Goal: Book appointment/travel/reservation

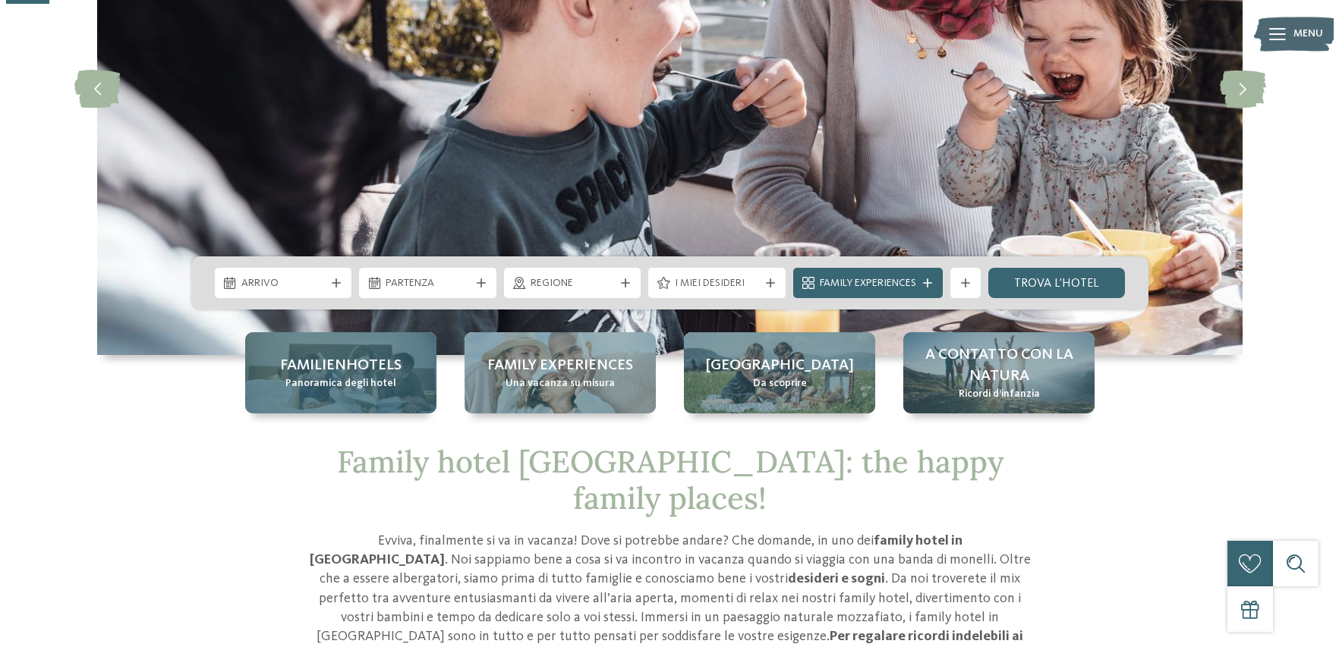
scroll to position [228, 0]
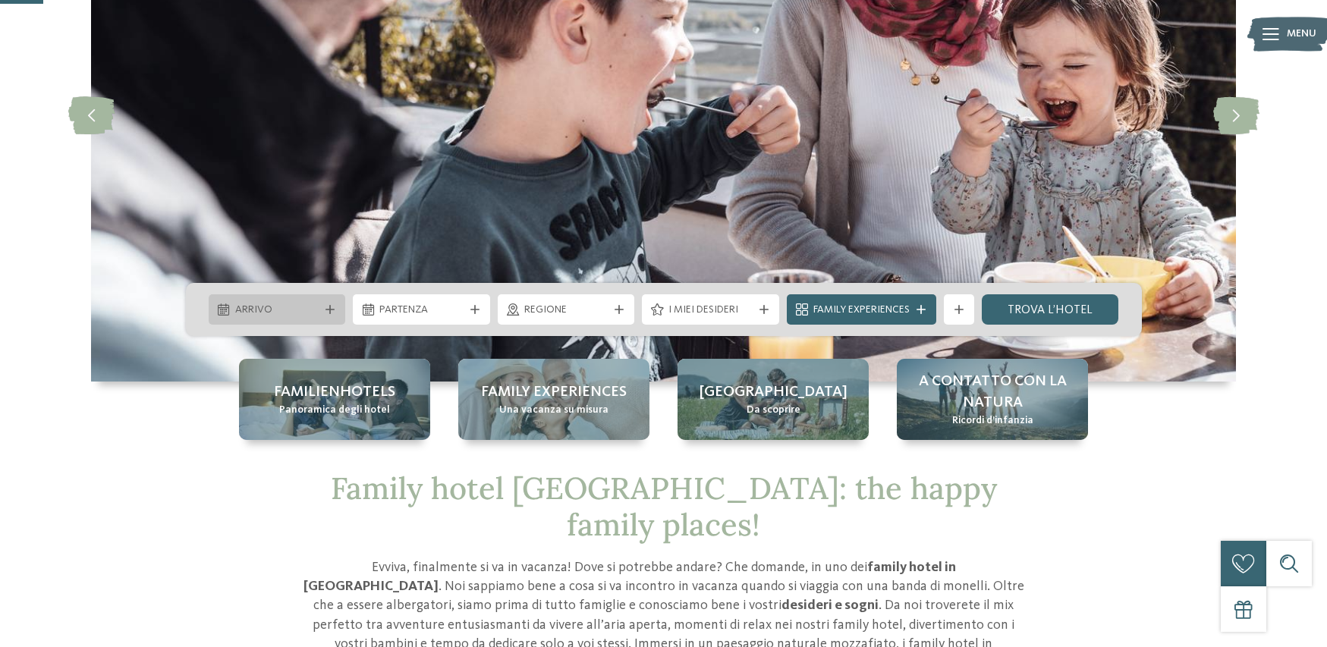
click at [279, 308] on span "Arrivo" at bounding box center [277, 310] width 84 height 15
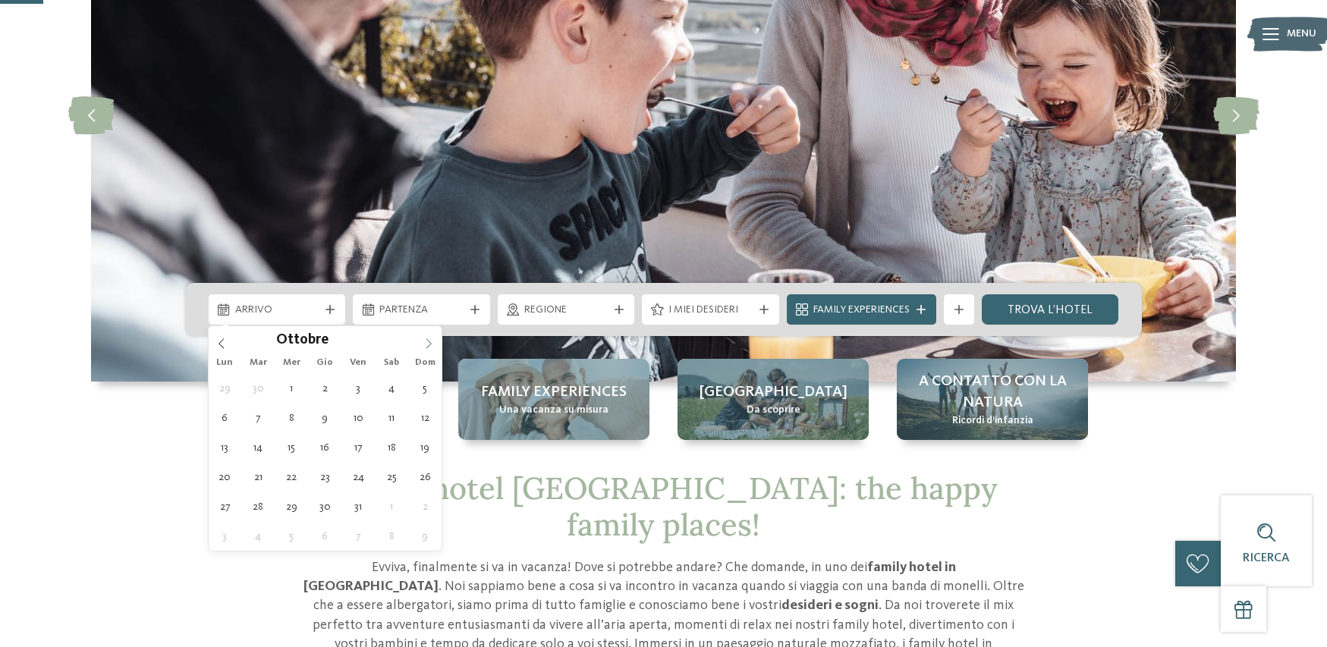
click at [430, 342] on icon at bounding box center [428, 343] width 11 height 11
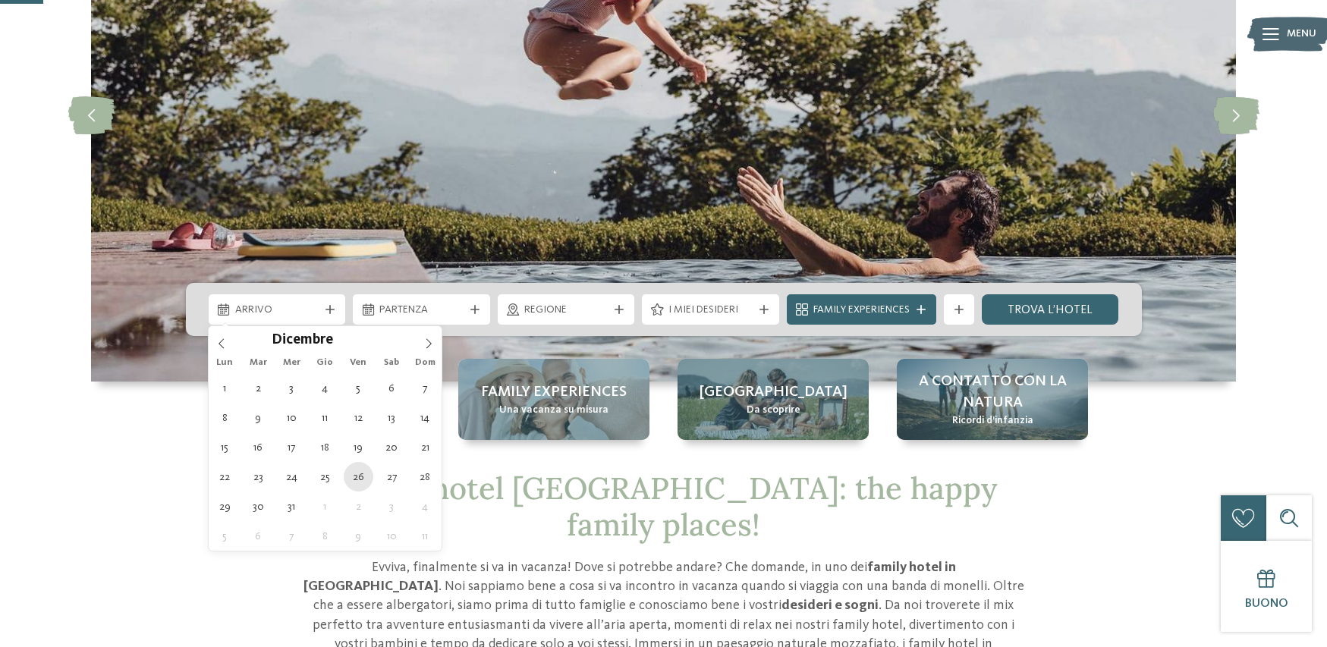
type div "26.12.2025"
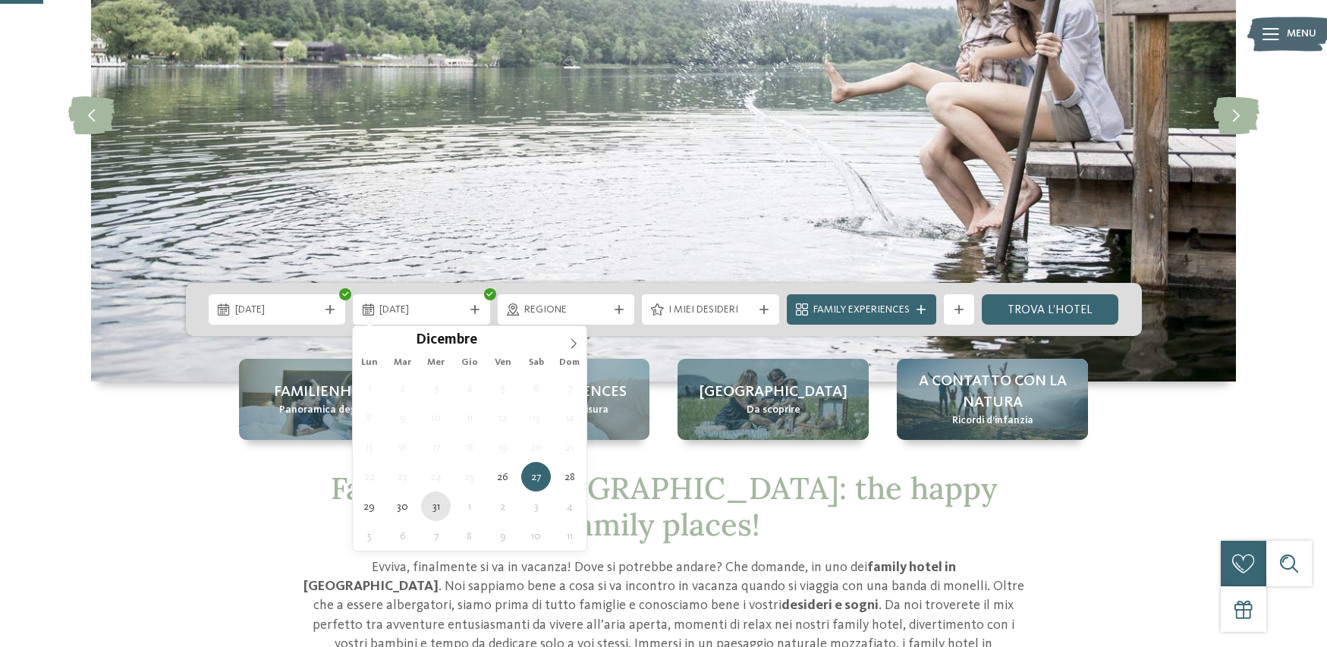
type div "31.12.2025"
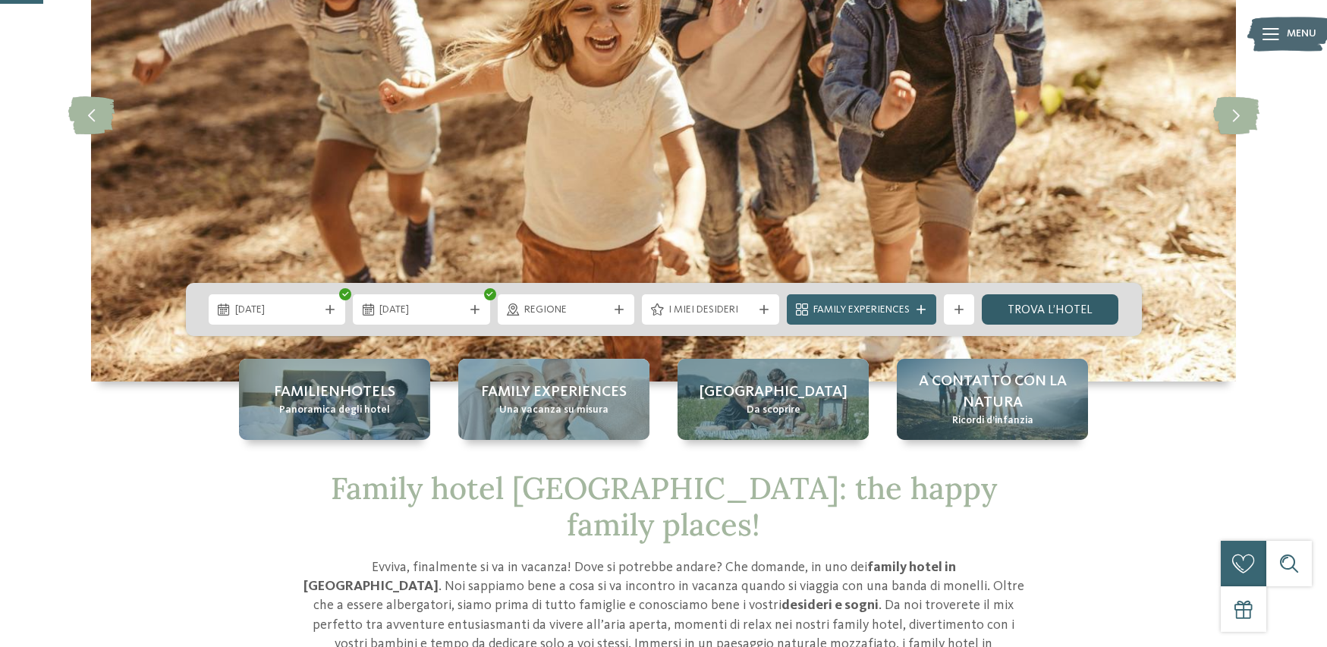
click at [1042, 307] on link "trova l’hotel" at bounding box center [1050, 309] width 137 height 30
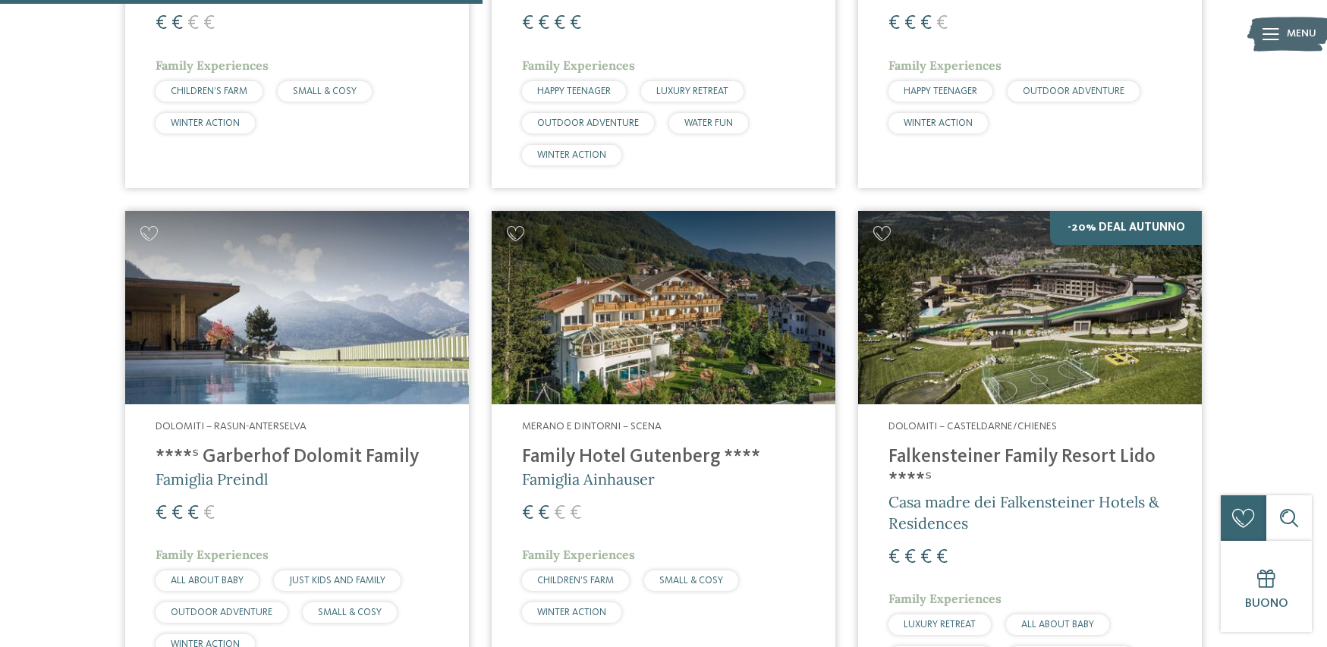
scroll to position [1408, 0]
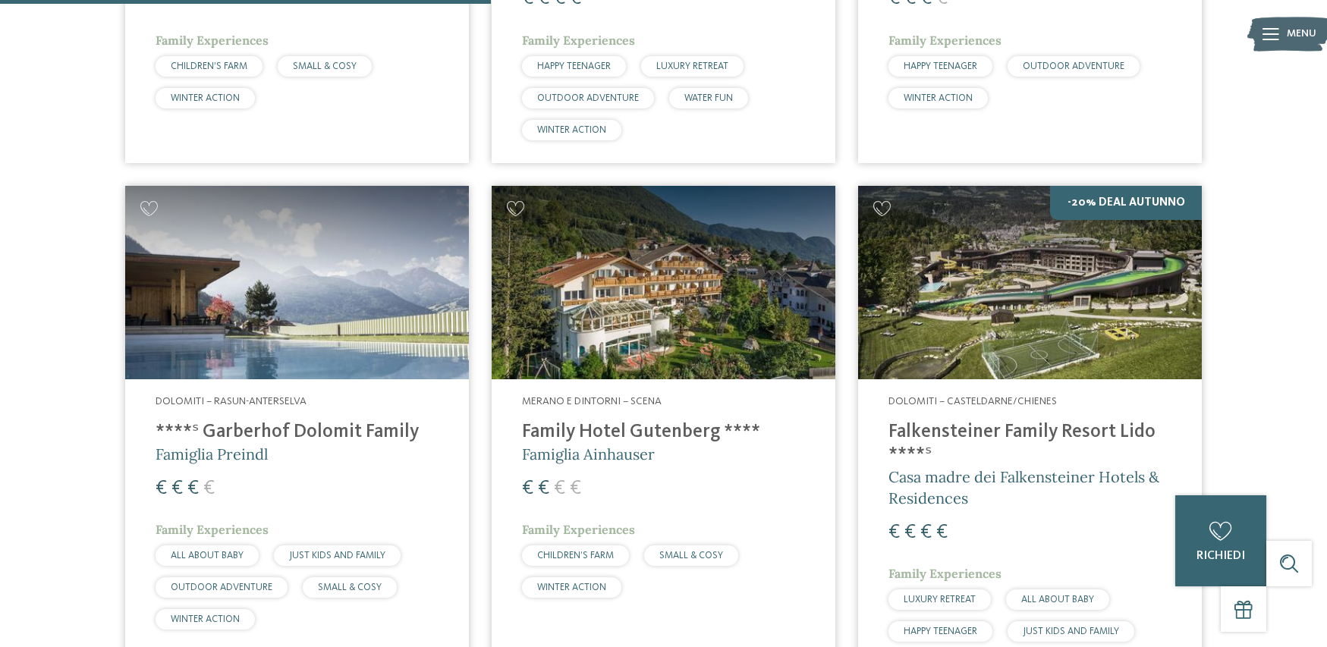
click at [312, 344] on img at bounding box center [297, 283] width 344 height 194
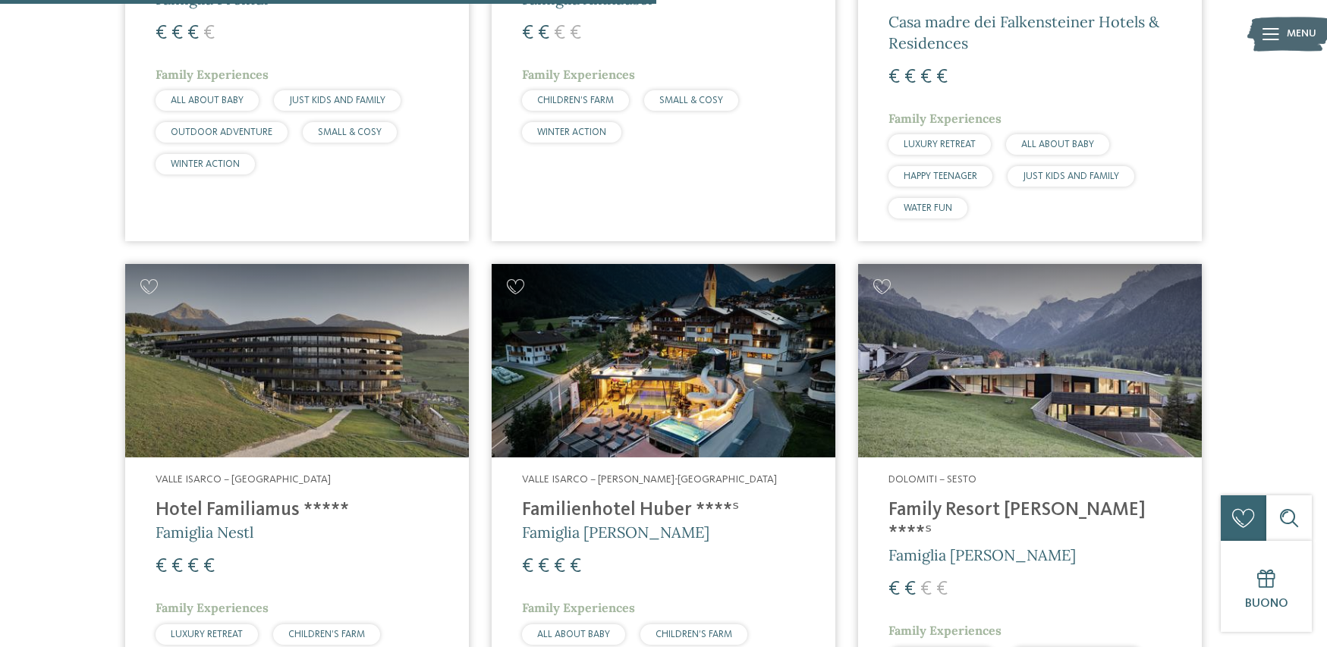
scroll to position [1940, 0]
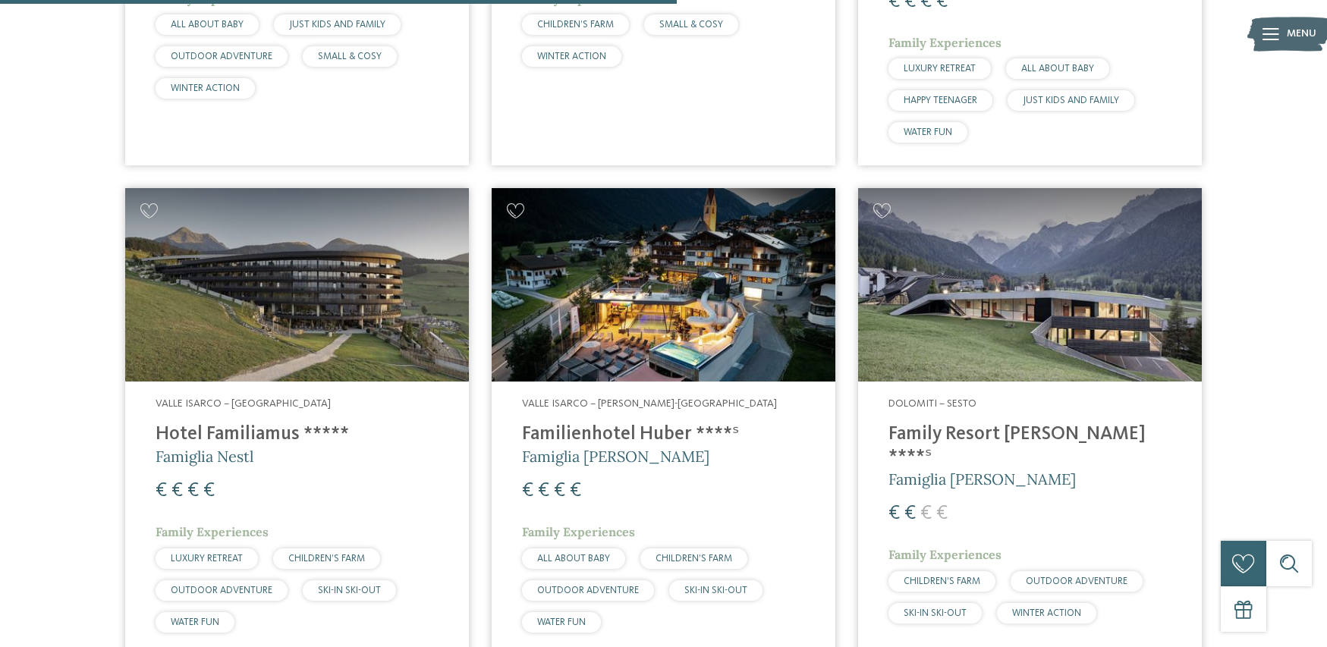
click at [678, 307] on img at bounding box center [664, 285] width 344 height 194
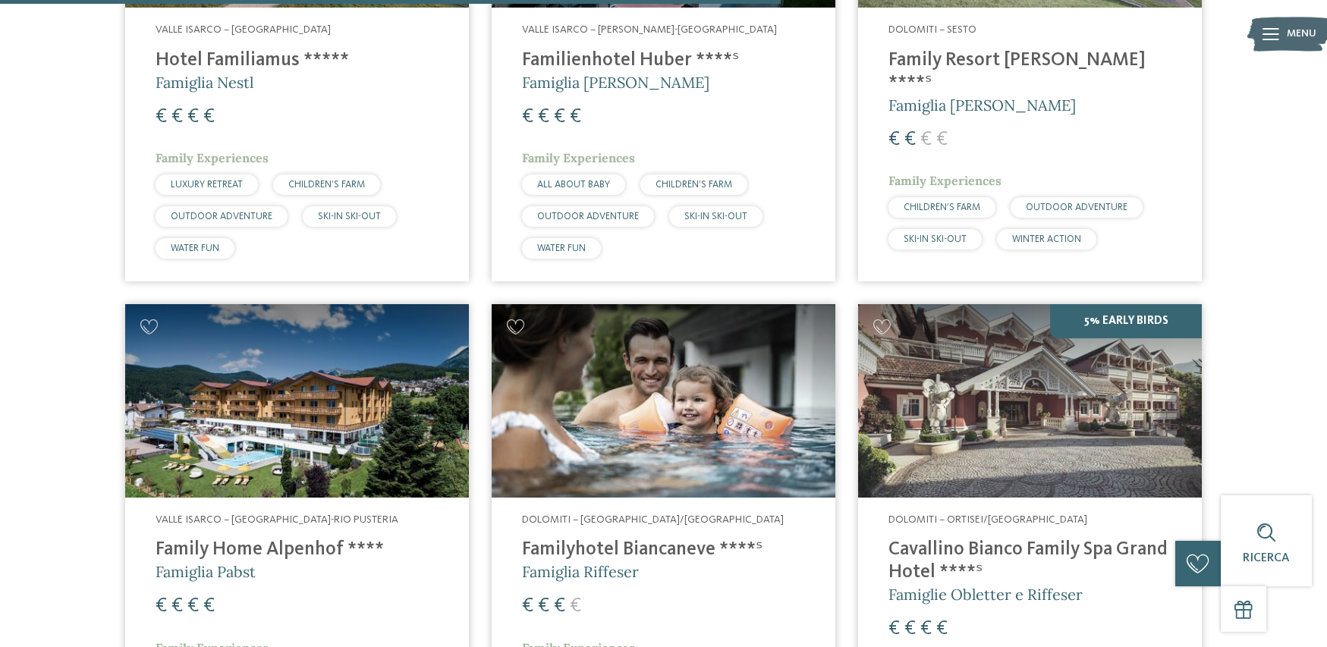
scroll to position [2319, 0]
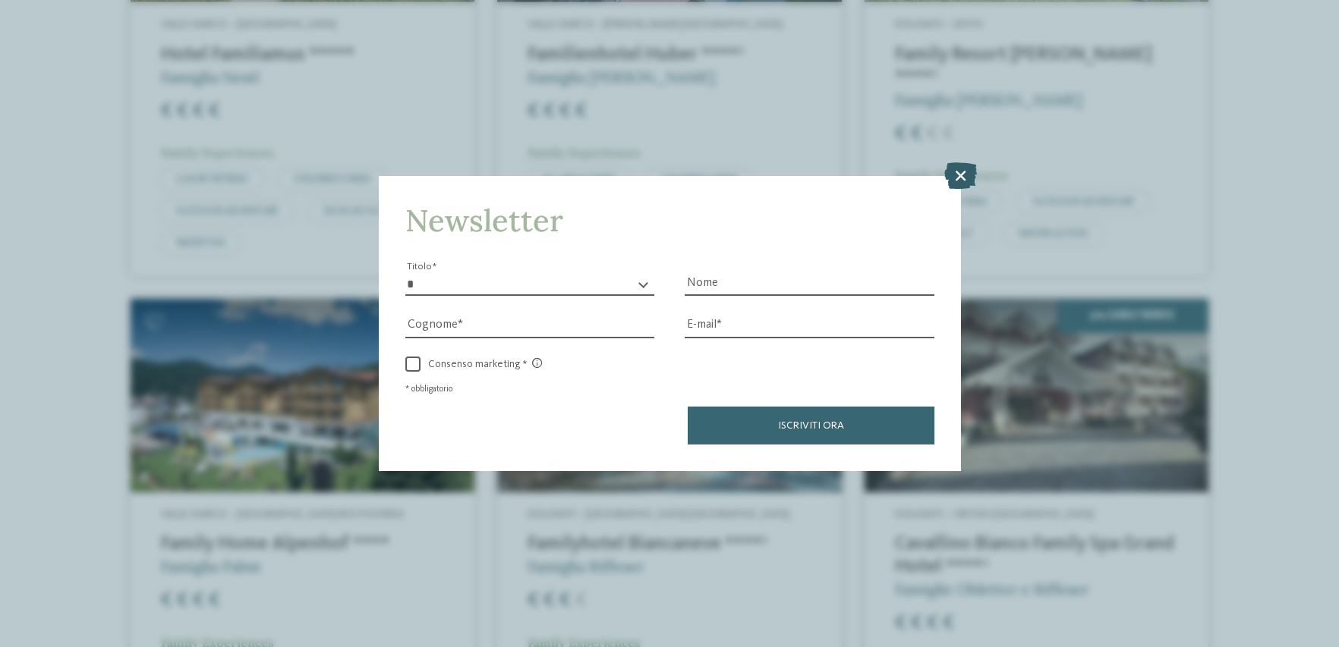
click at [960, 173] on icon at bounding box center [960, 175] width 33 height 27
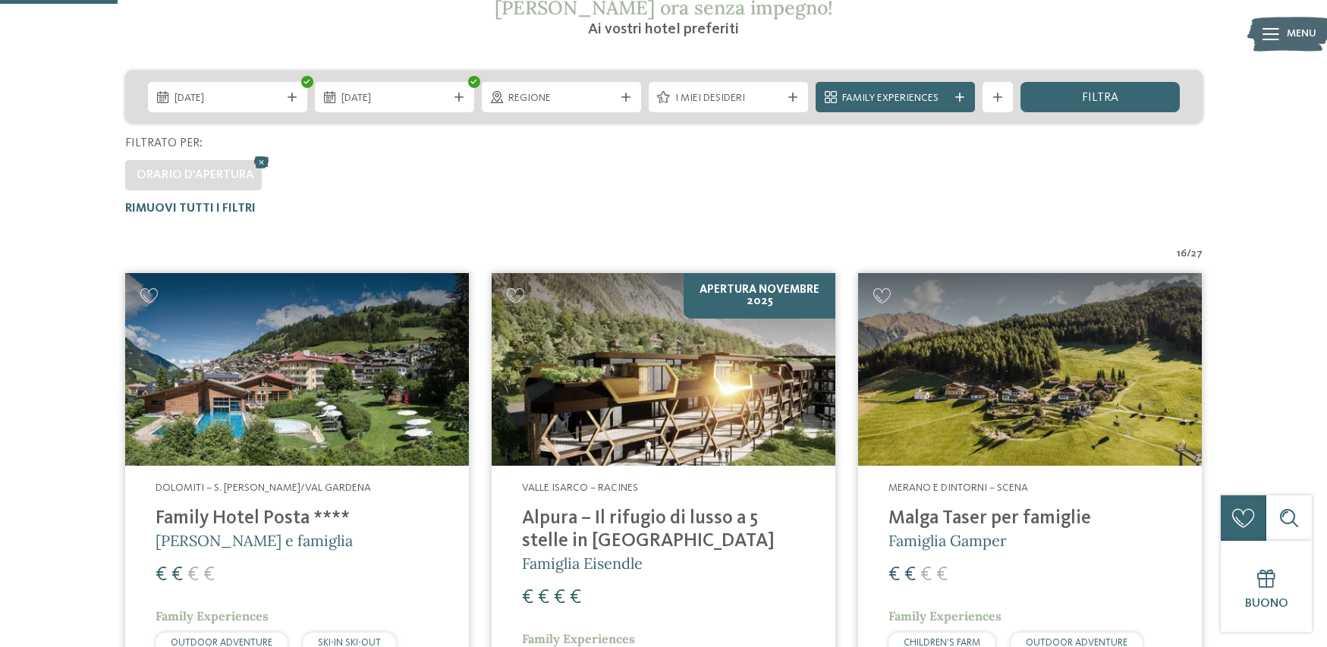
scroll to position [346, 0]
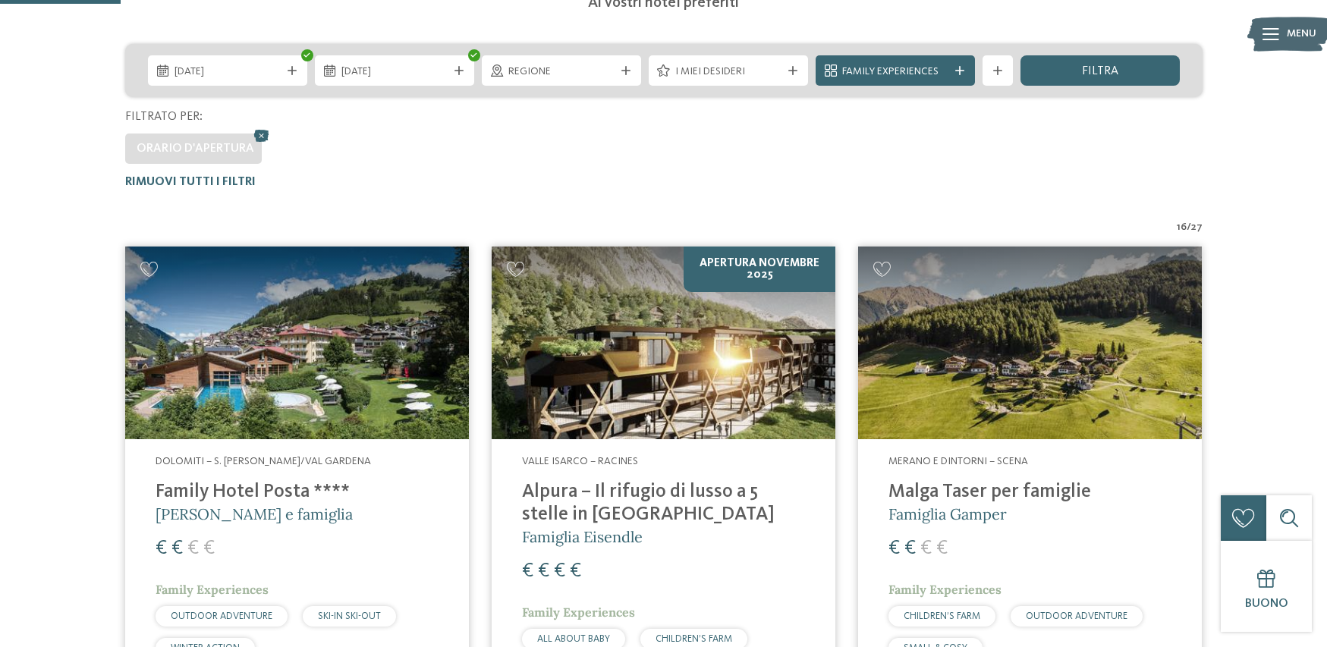
click at [618, 363] on img at bounding box center [664, 344] width 344 height 194
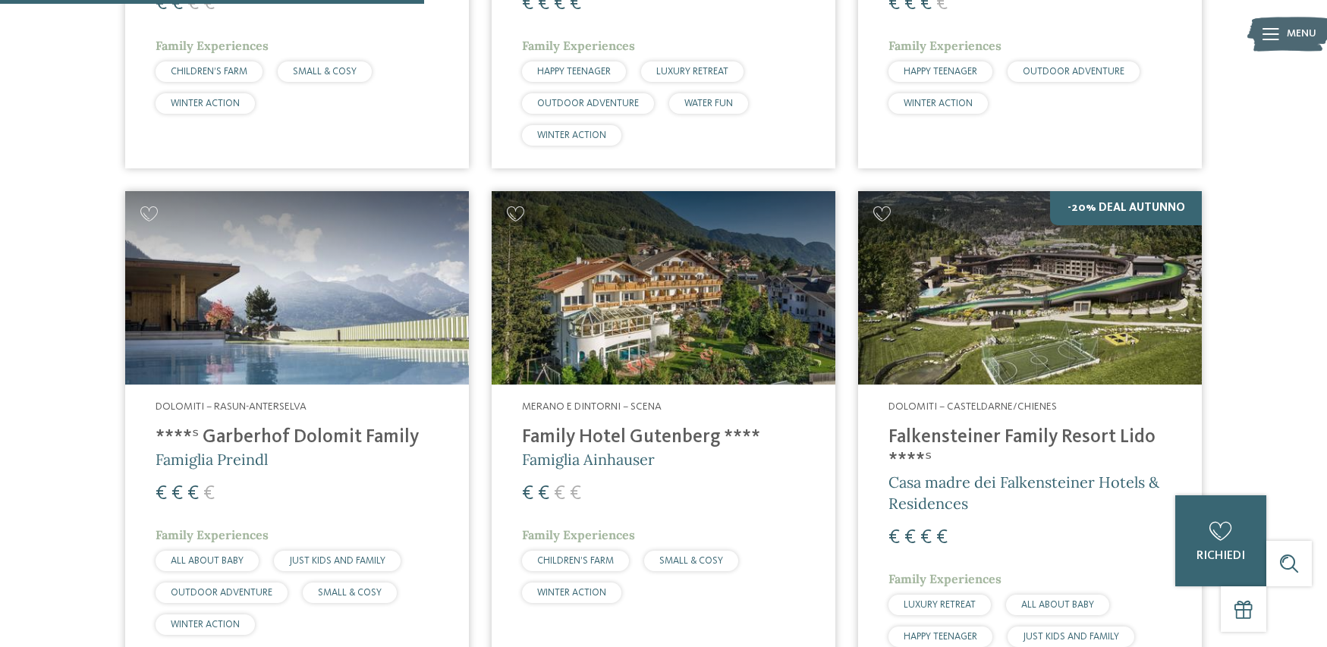
scroll to position [1181, 0]
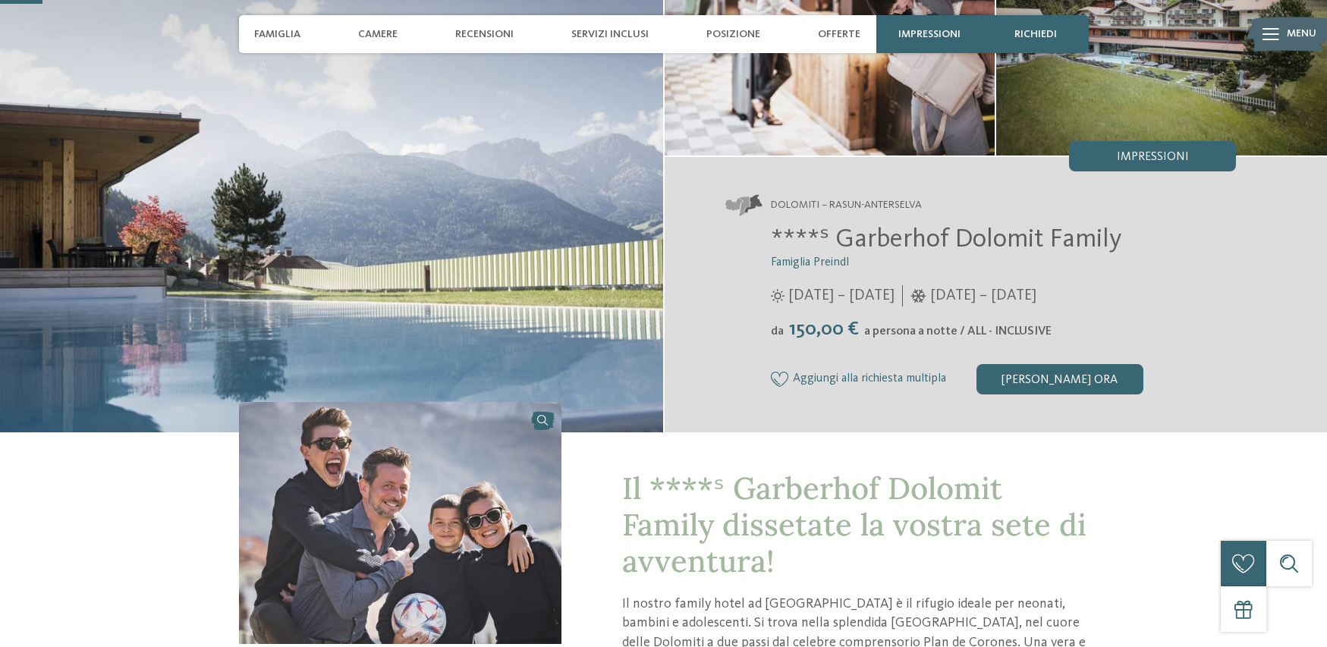
scroll to position [228, 0]
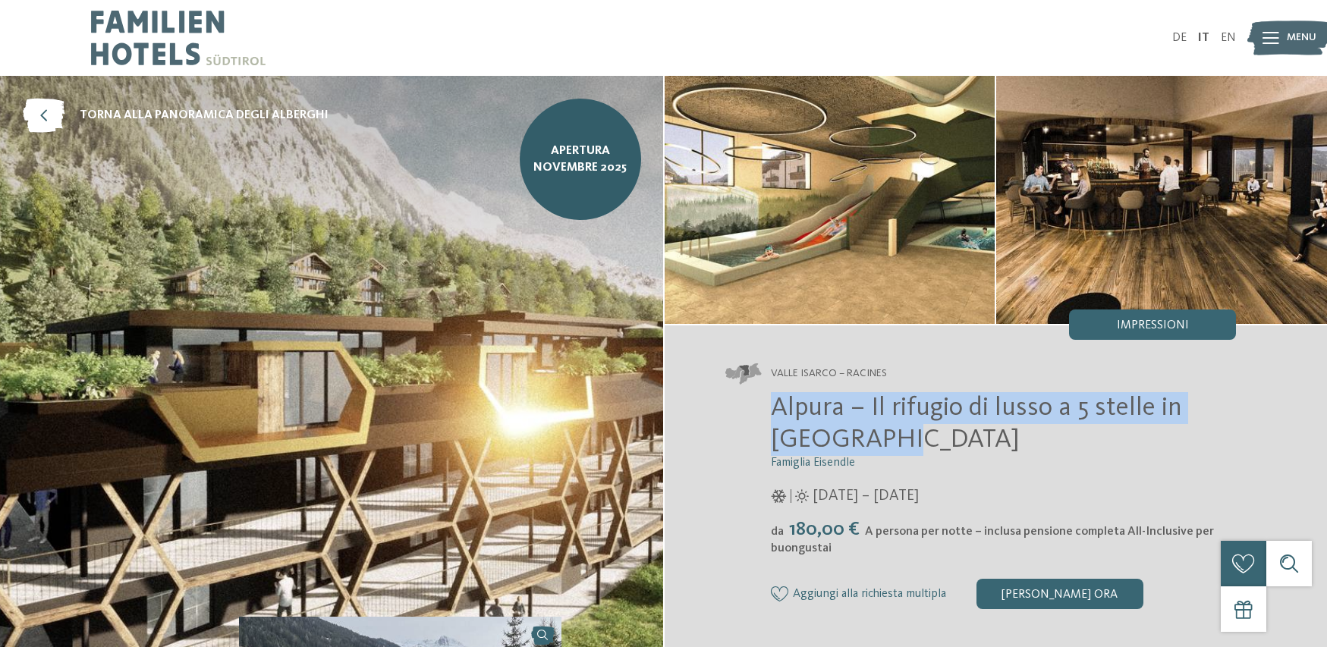
drag, startPoint x: 770, startPoint y: 408, endPoint x: 999, endPoint y: 435, distance: 230.0
click at [999, 435] on h2 "Alpura – Il rifugio di lusso a 5 stelle in [GEOGRAPHIC_DATA]" at bounding box center [1004, 424] width 466 height 64
copy span "Alpura – Il rifugio di lusso a 5 stelle in Alto Adige"
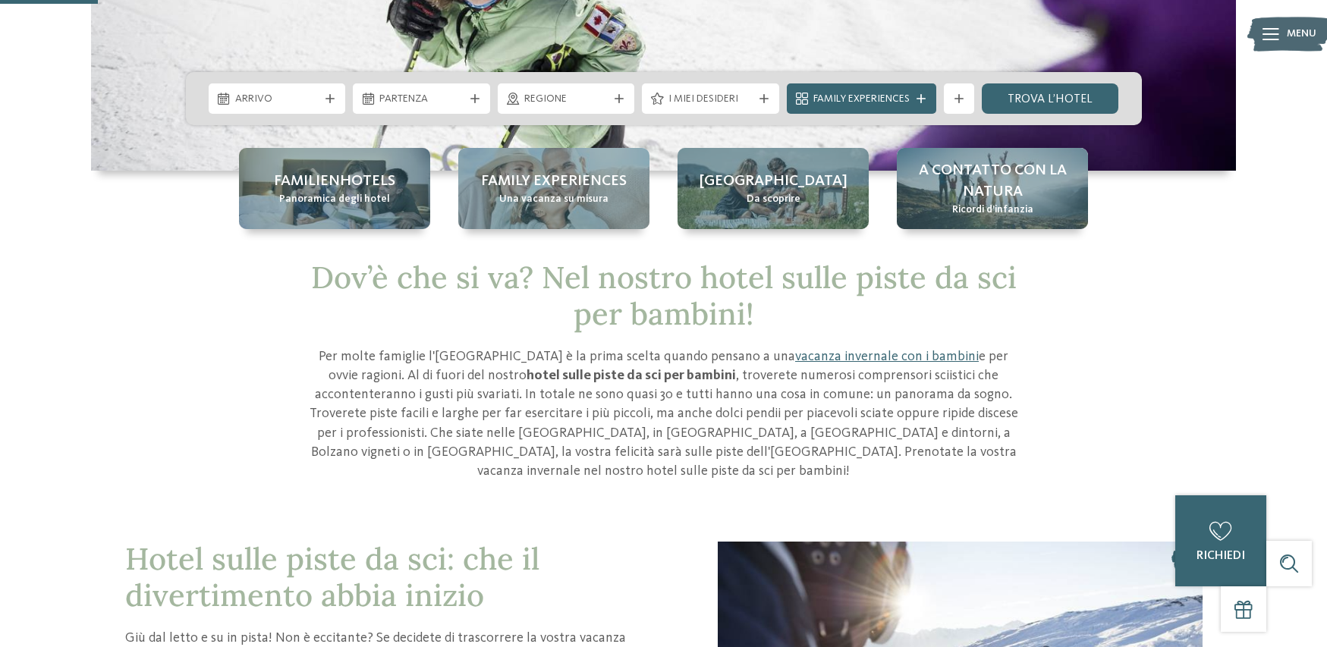
scroll to position [304, 0]
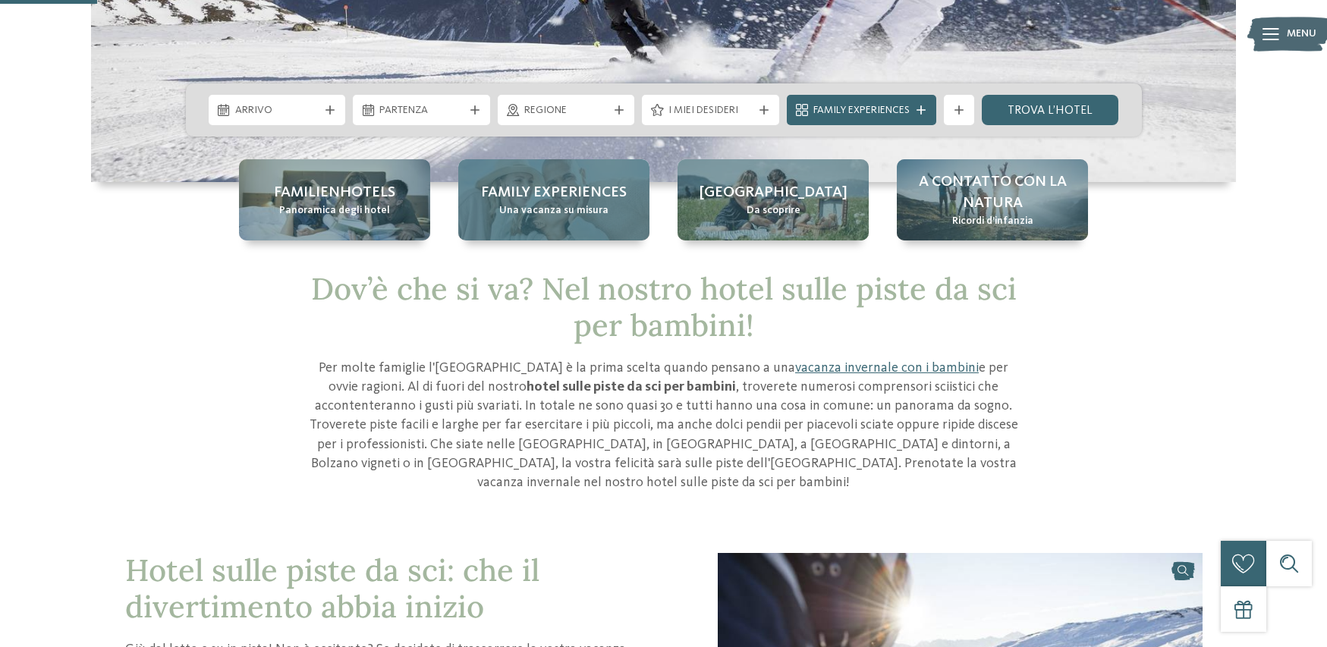
click at [576, 199] on span "Family experiences" at bounding box center [554, 192] width 146 height 21
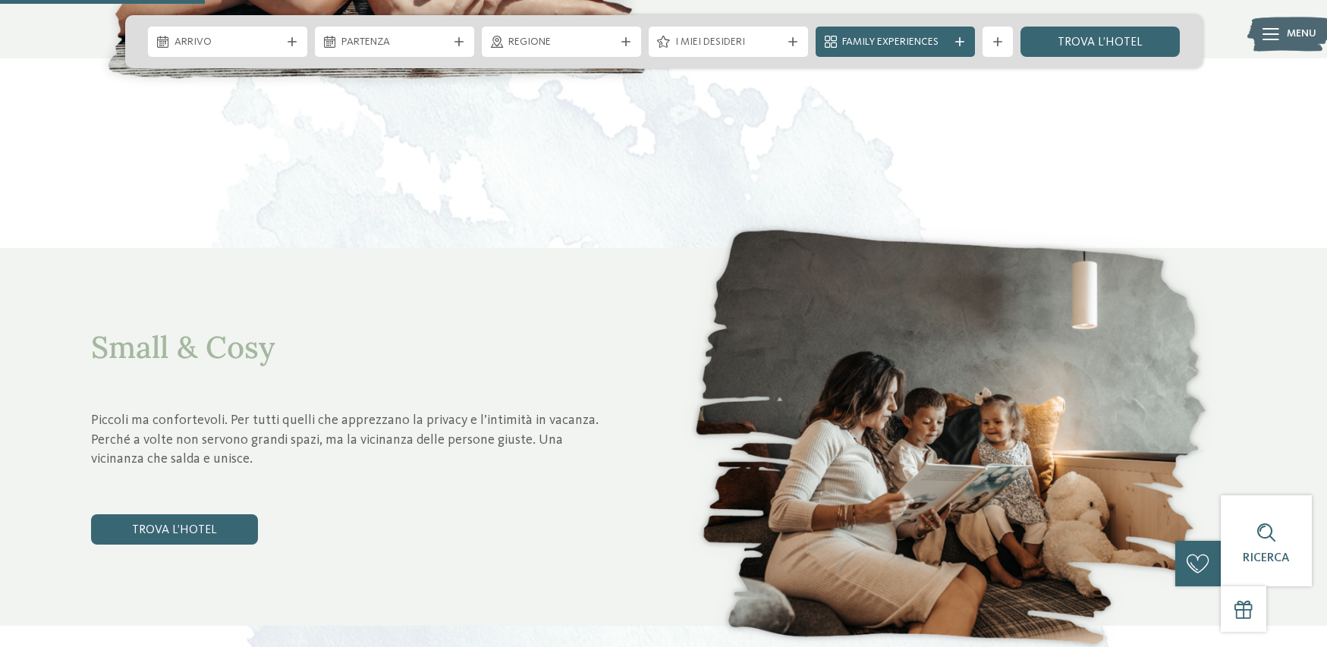
scroll to position [1214, 0]
